Goal: Register for event/course

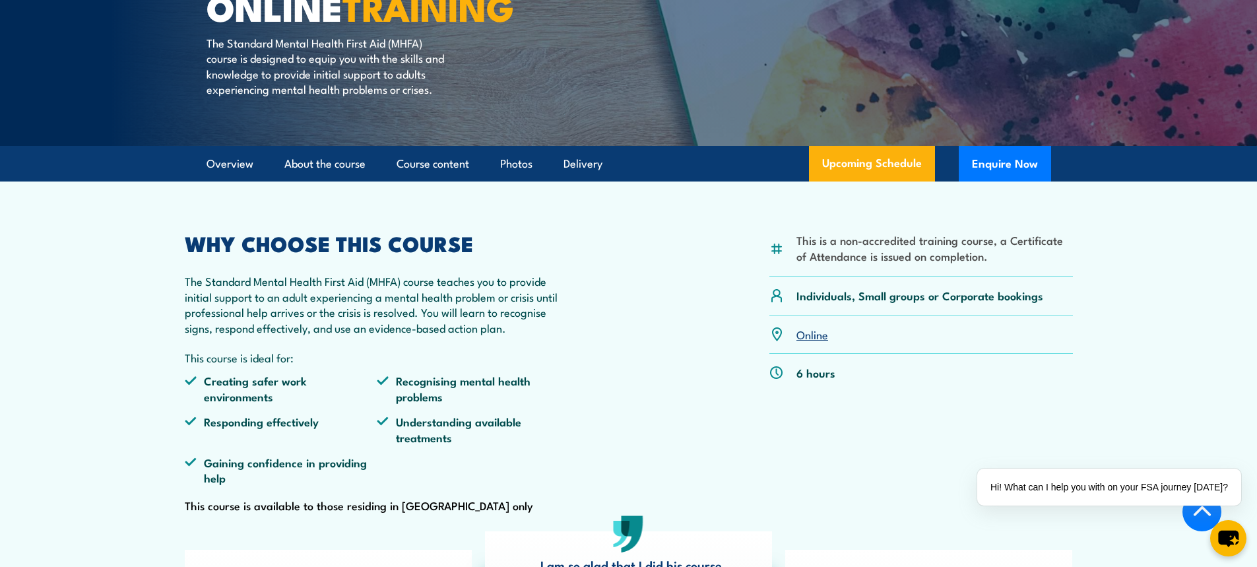
scroll to position [247, 0]
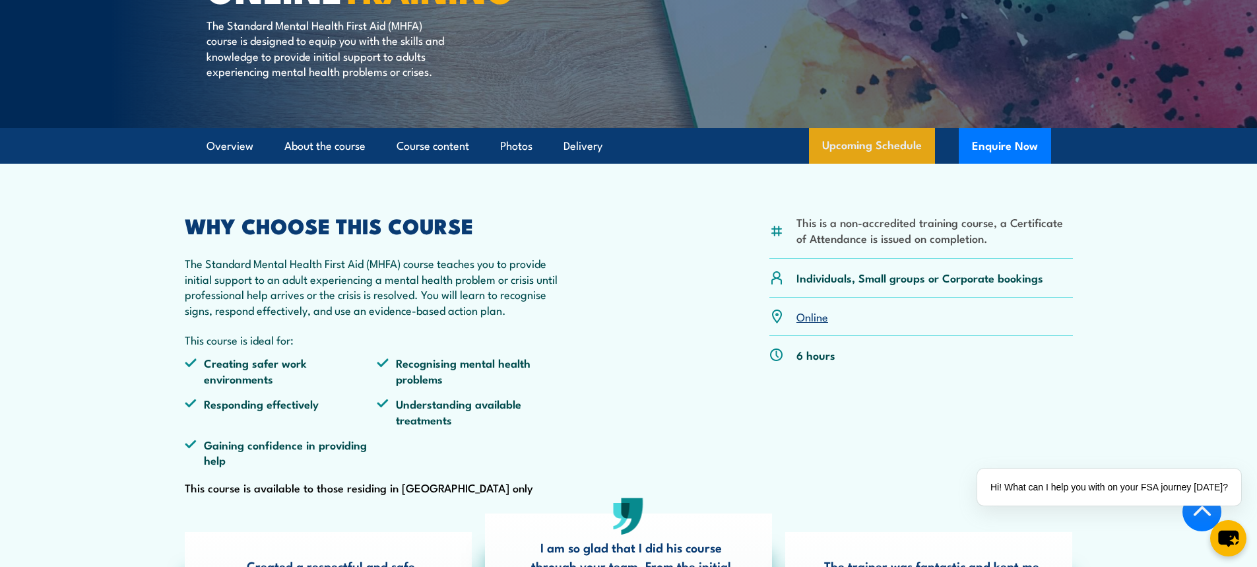
click at [874, 162] on link "Upcoming Schedule" at bounding box center [872, 146] width 126 height 36
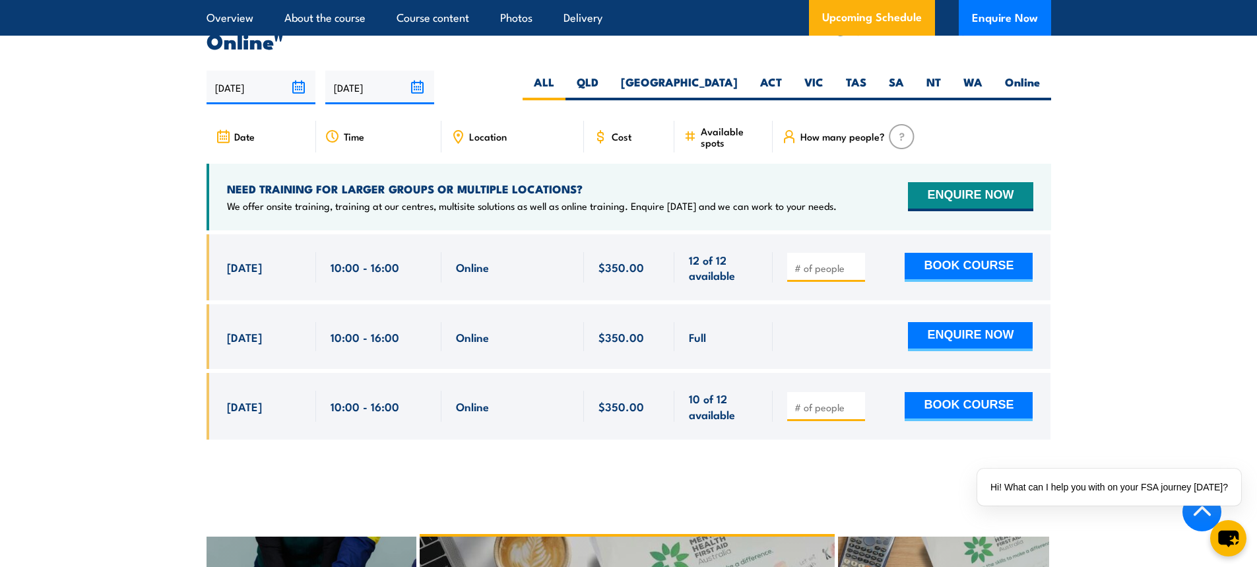
scroll to position [2693, 0]
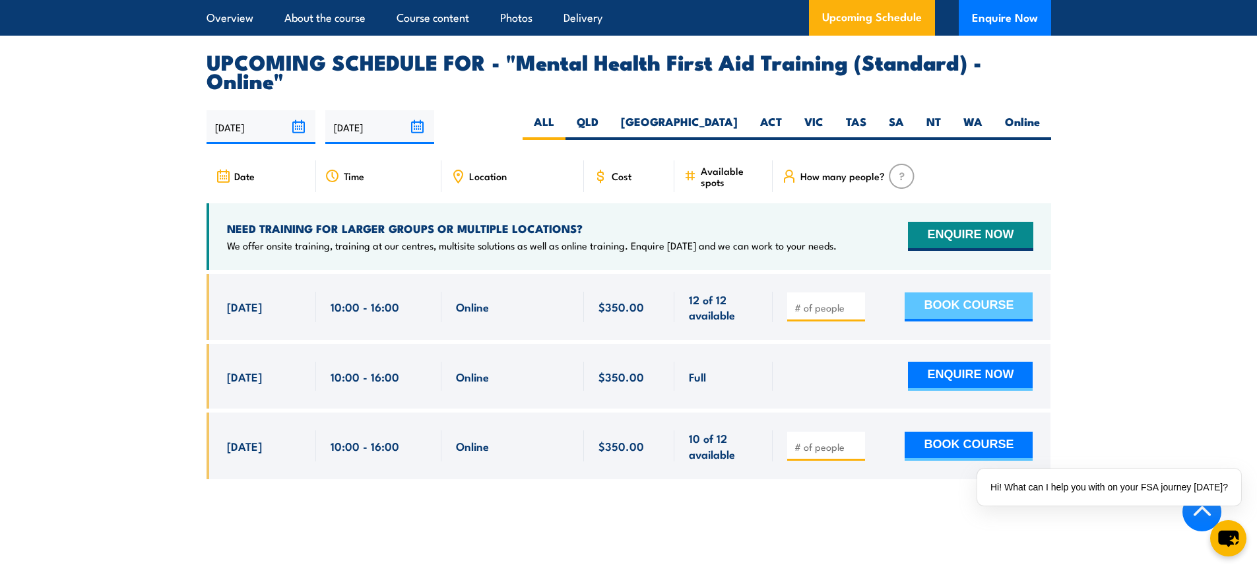
click at [945, 292] on button "BOOK COURSE" at bounding box center [969, 306] width 128 height 29
click at [853, 301] on input "1" at bounding box center [828, 307] width 66 height 13
type input "2"
click at [854, 301] on input "2" at bounding box center [828, 307] width 66 height 13
click at [917, 292] on button "BOOK COURSE" at bounding box center [969, 306] width 128 height 29
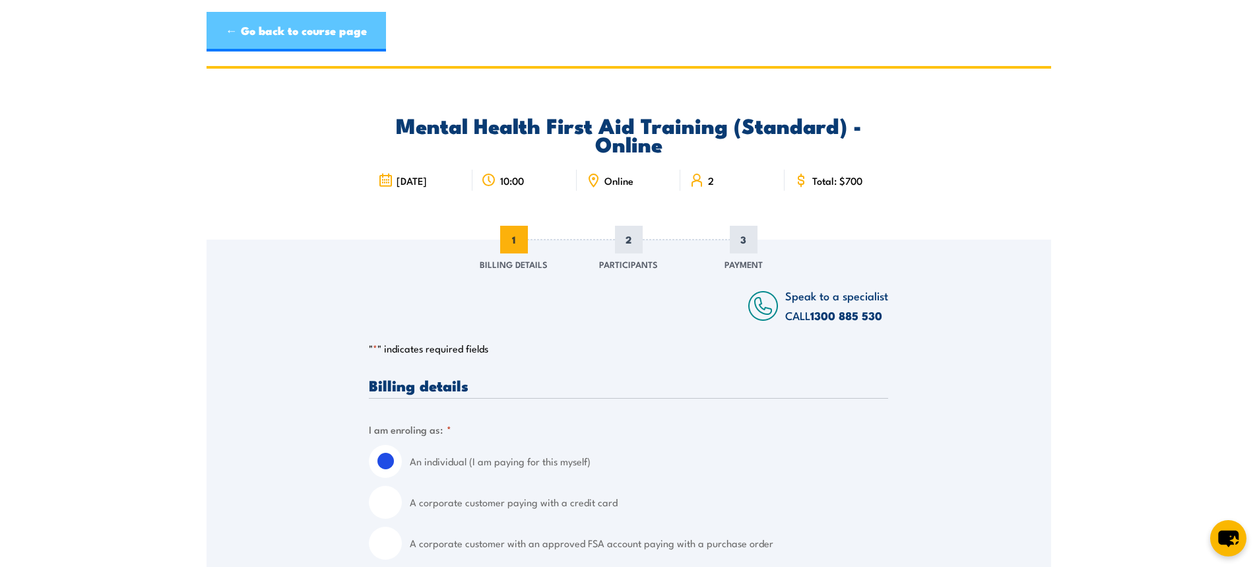
click at [221, 26] on link "← Go back to course page" at bounding box center [297, 32] width 180 height 40
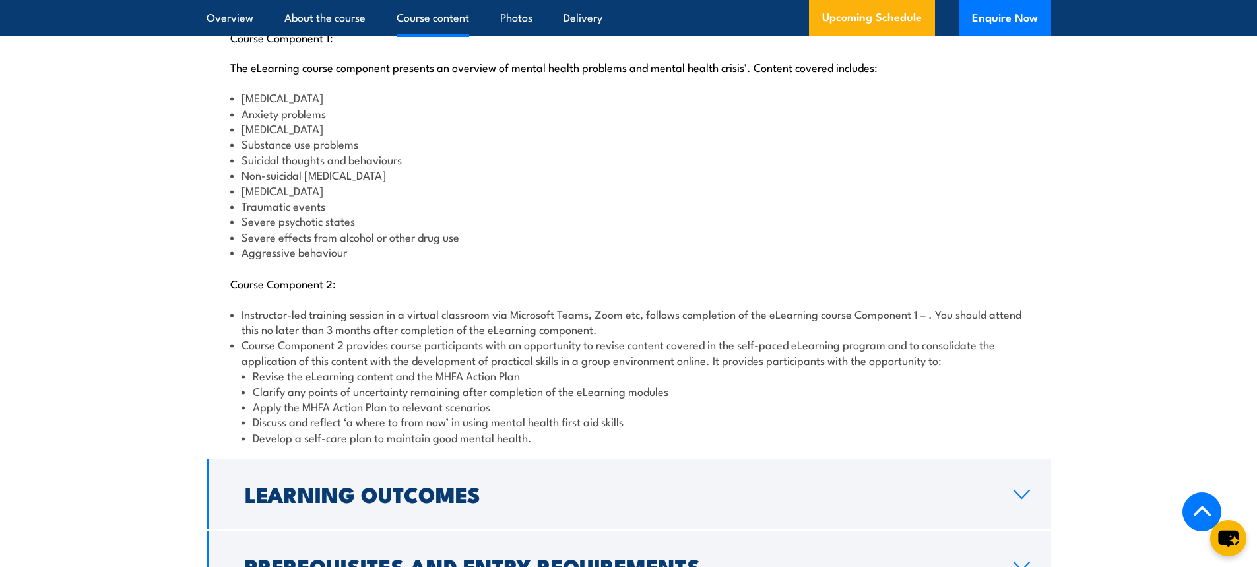
scroll to position [1489, 0]
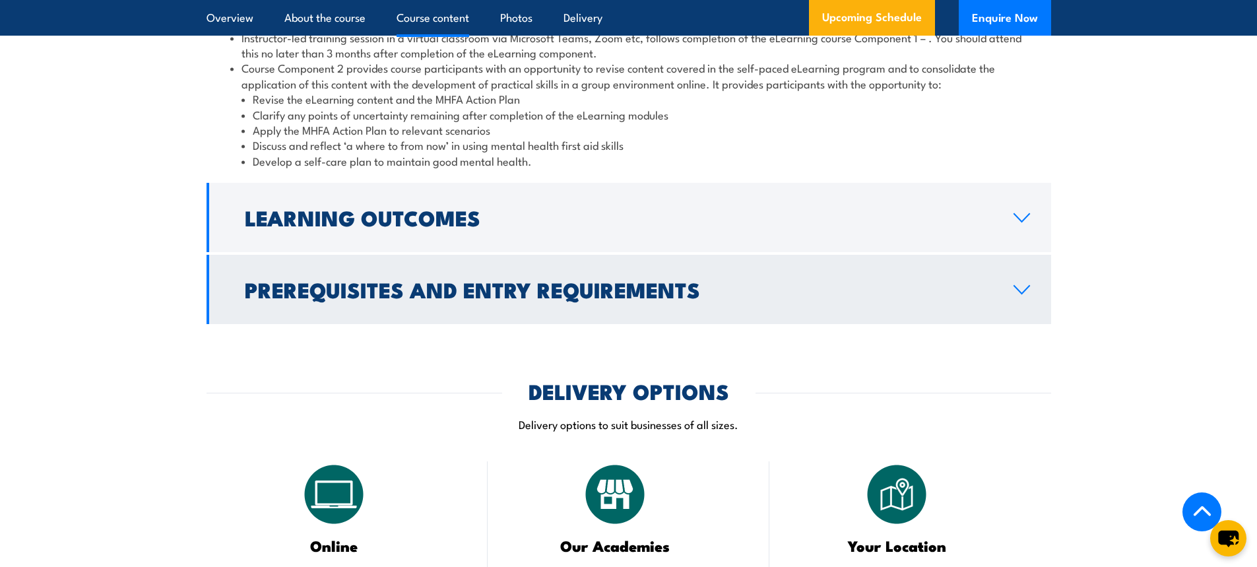
click at [858, 280] on h2 "Prerequisites and Entry Requirements" at bounding box center [619, 289] width 748 height 18
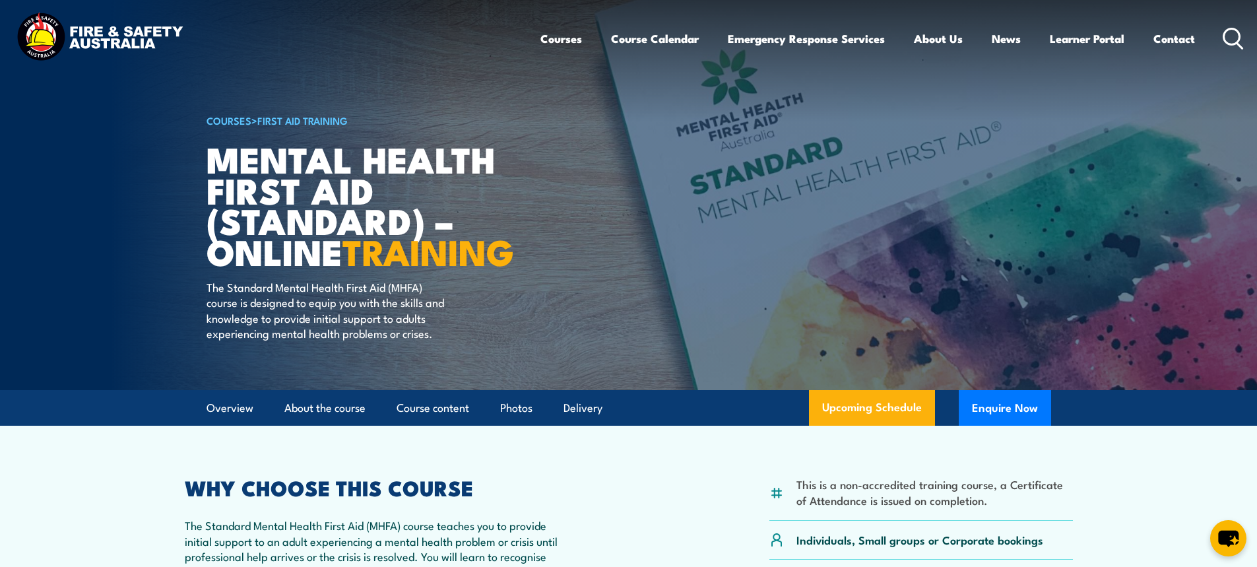
scroll to position [0, 0]
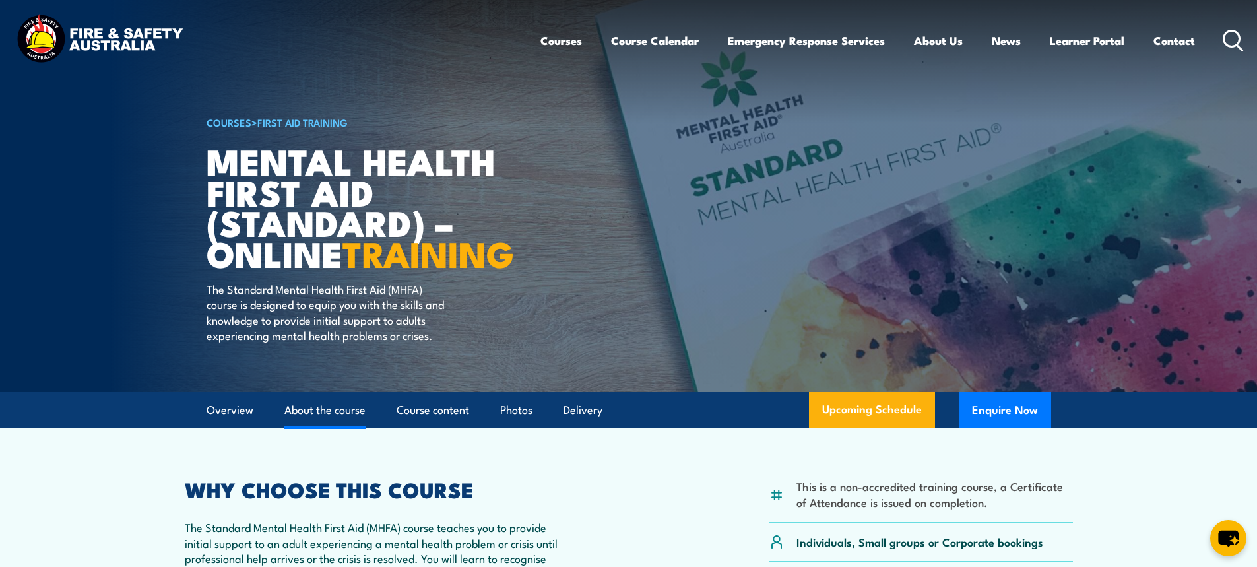
click at [334, 428] on link "About the course" at bounding box center [324, 410] width 81 height 35
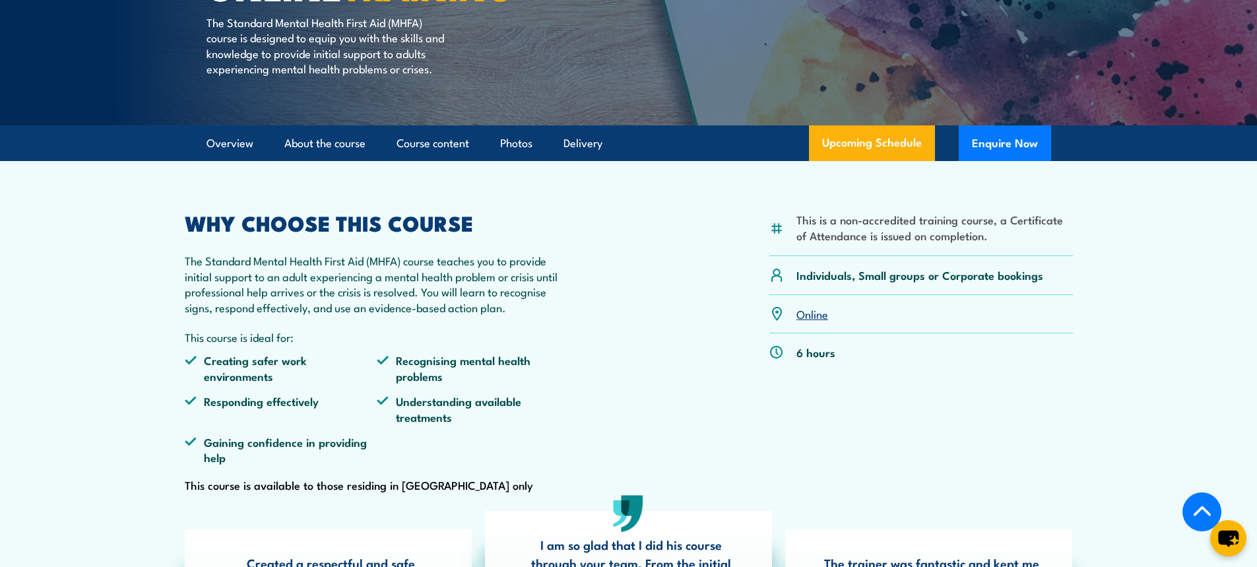
scroll to position [254, 0]
